Goal: Answer question/provide support

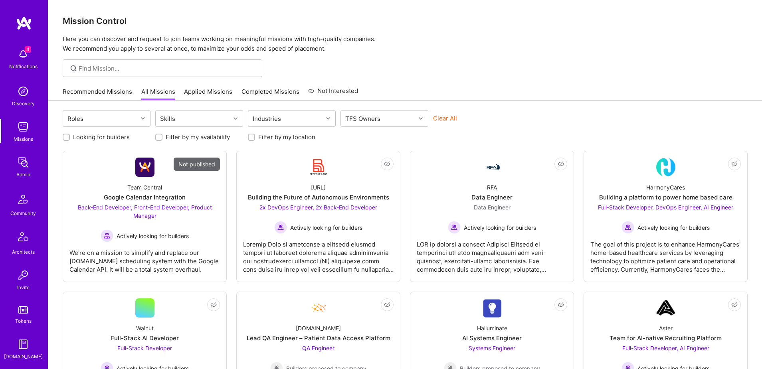
scroll to position [140, 0]
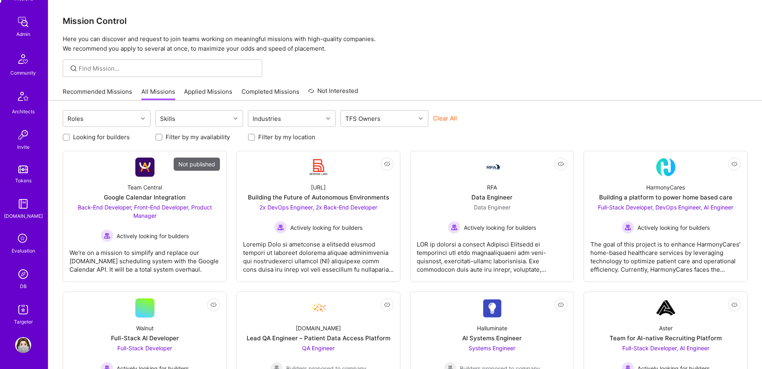
click at [26, 274] on img at bounding box center [23, 274] width 16 height 16
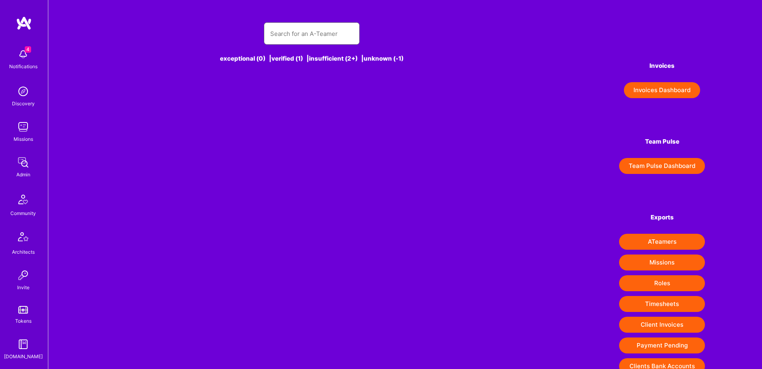
click at [304, 34] on input "text" at bounding box center [311, 34] width 83 height 20
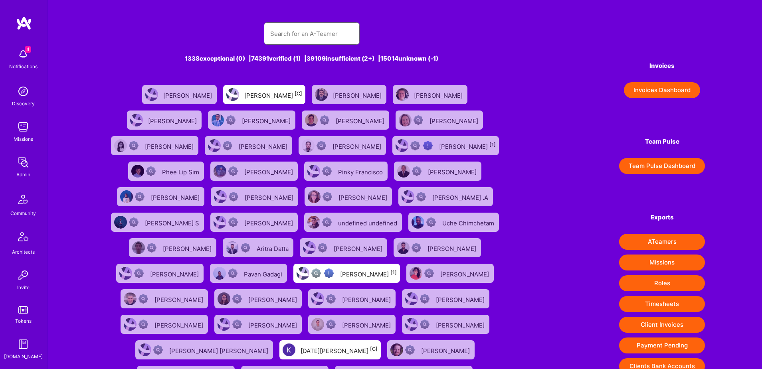
paste input "[PERSON_NAME]"
type input "[PERSON_NAME]"
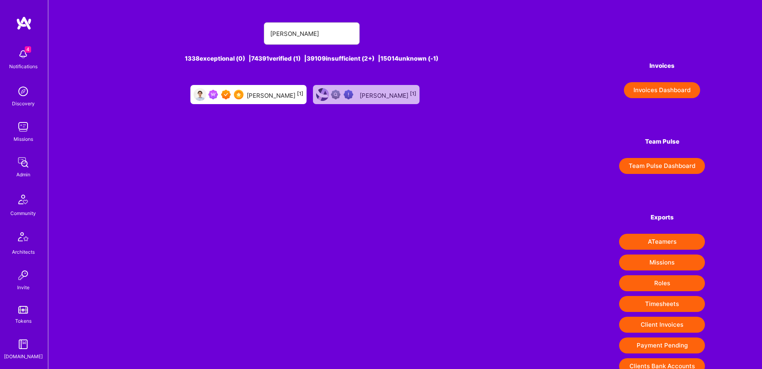
click at [277, 102] on div "[PERSON_NAME] [1]" at bounding box center [248, 94] width 116 height 19
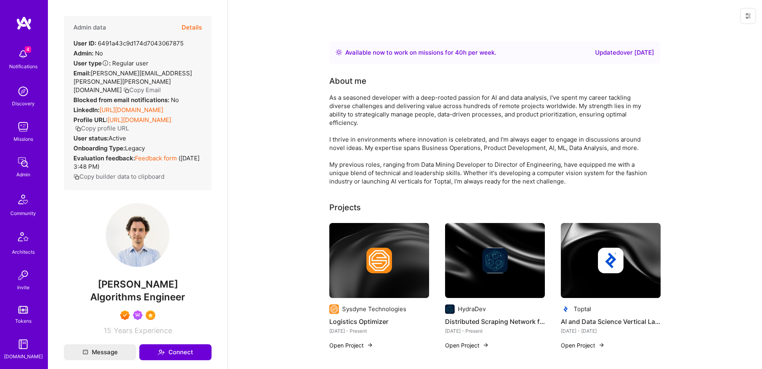
click at [123, 43] on div "User ID: 6491a43c9d174d7043067875" at bounding box center [128, 43] width 110 height 8
copy div "6491a43c9d174d7043067875"
click at [196, 29] on button "Details" at bounding box center [192, 27] width 20 height 23
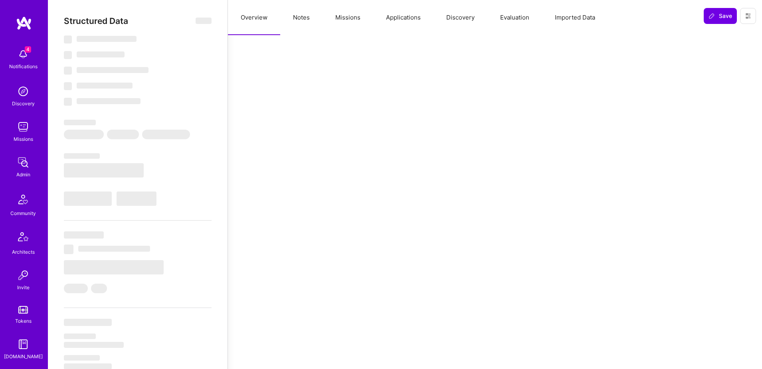
click at [342, 22] on button "Missions" at bounding box center [347, 17] width 51 height 35
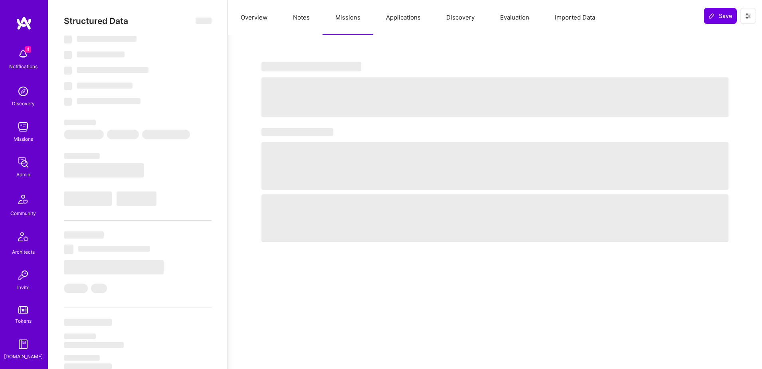
select select "Right Now"
select select "7"
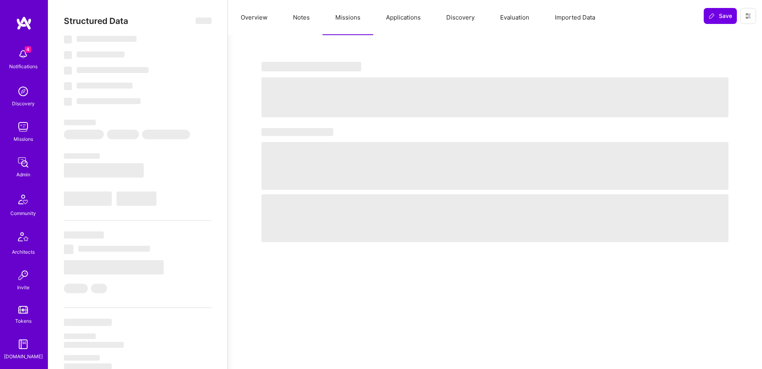
select select "PT"
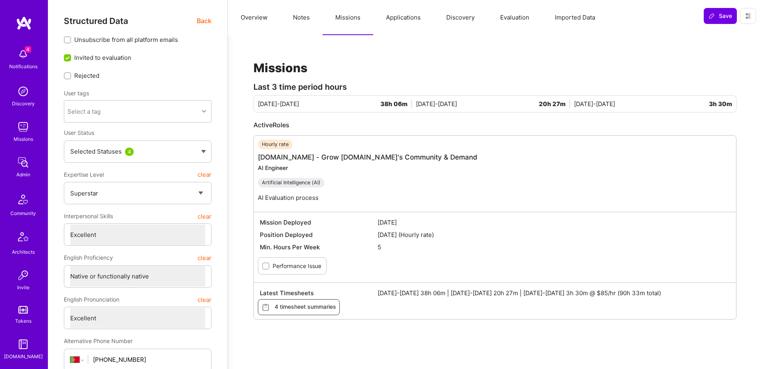
click at [395, 163] on div "Hourly rate A.Team - Grow A.Team's Community & Demand AI Engineer Artificial In…" at bounding box center [367, 174] width 219 height 68
click at [398, 152] on div "Hourly rate A.Team - Grow A.Team's Community & Demand AI Engineer Artificial In…" at bounding box center [367, 174] width 219 height 68
click at [397, 157] on link "[DOMAIN_NAME] - Grow [DOMAIN_NAME]'s Community & Demand" at bounding box center [367, 157] width 219 height 8
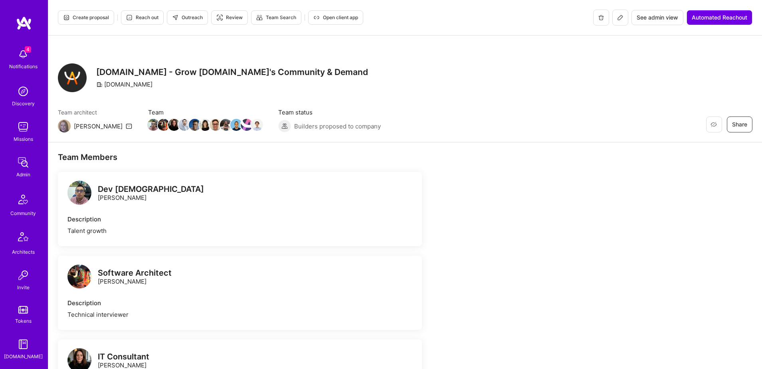
click at [658, 17] on span "See admin view" at bounding box center [658, 18] width 42 height 8
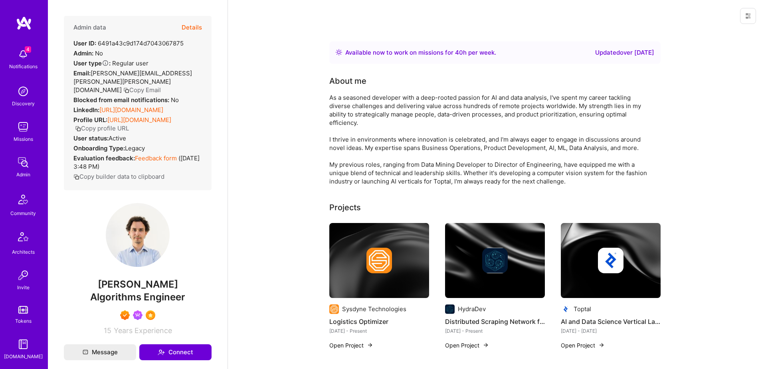
click at [754, 19] on button at bounding box center [748, 16] width 16 height 16
click at [718, 32] on button "Login as Pedro" at bounding box center [714, 34] width 84 height 20
